Goal: Navigation & Orientation: Find specific page/section

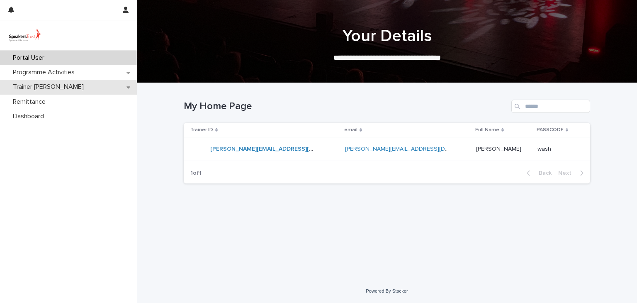
click at [37, 87] on p "Trainer [PERSON_NAME]" at bounding box center [50, 87] width 81 height 8
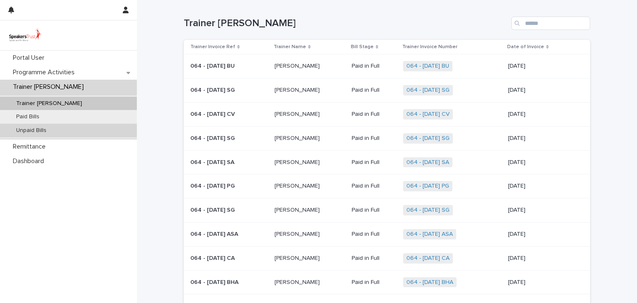
click at [35, 129] on p "Unpaid Bills" at bounding box center [32, 130] width 44 height 7
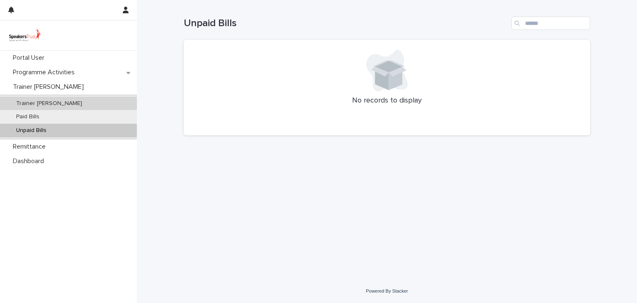
click at [28, 102] on p "Trainer [PERSON_NAME]" at bounding box center [49, 103] width 79 height 7
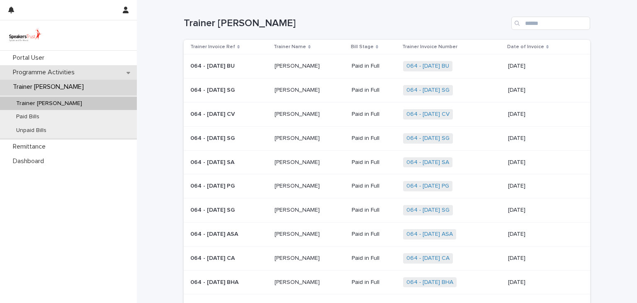
click at [29, 72] on p "Programme Activities" at bounding box center [46, 72] width 72 height 8
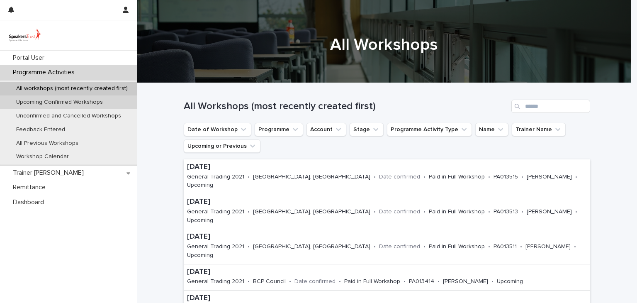
click at [34, 102] on p "Upcoming Confirmed Workshops" at bounding box center [60, 102] width 100 height 7
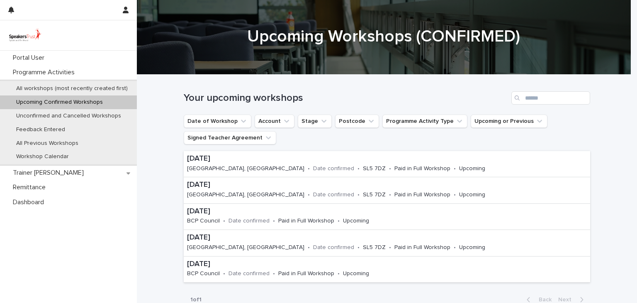
scroll to position [7, 0]
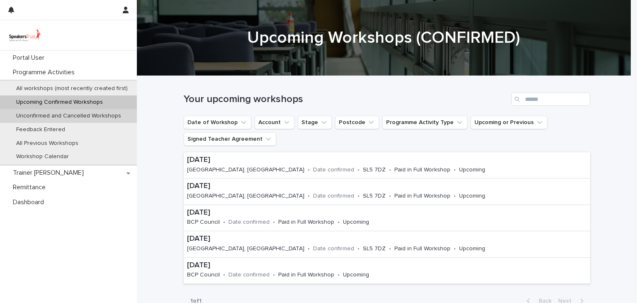
click at [88, 119] on p "Unconfirmed and Cancelled Workshops" at bounding box center [69, 115] width 118 height 7
